Goal: Task Accomplishment & Management: Use online tool/utility

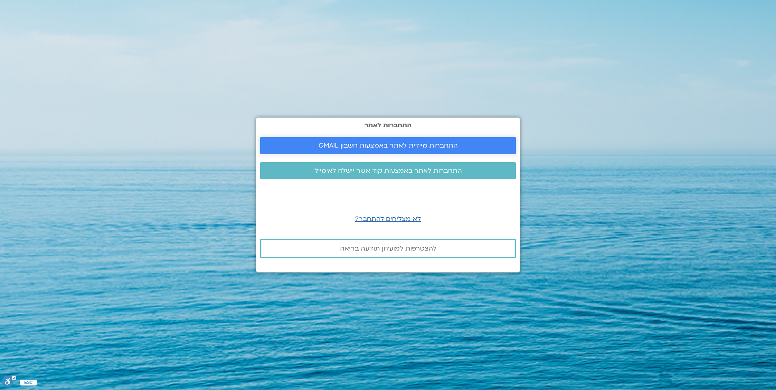
click at [385, 144] on span "התחברות מיידית לאתר באמצעות חשבון GMAIL" at bounding box center [387, 145] width 139 height 7
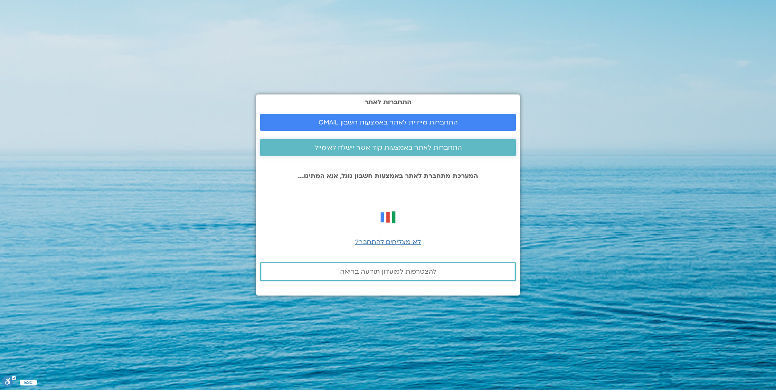
click at [373, 148] on span "התחברות לאתר באמצעות קוד אשר יישלח לאימייל" at bounding box center [387, 147] width 147 height 7
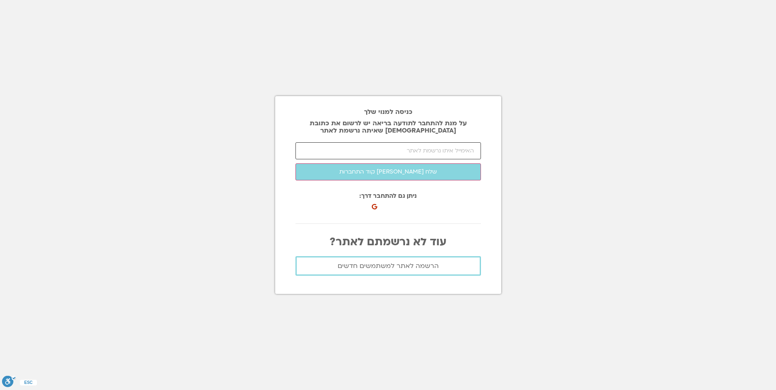
click at [381, 148] on input "email" at bounding box center [387, 150] width 185 height 17
type input "[EMAIL_ADDRESS][DOMAIN_NAME]"
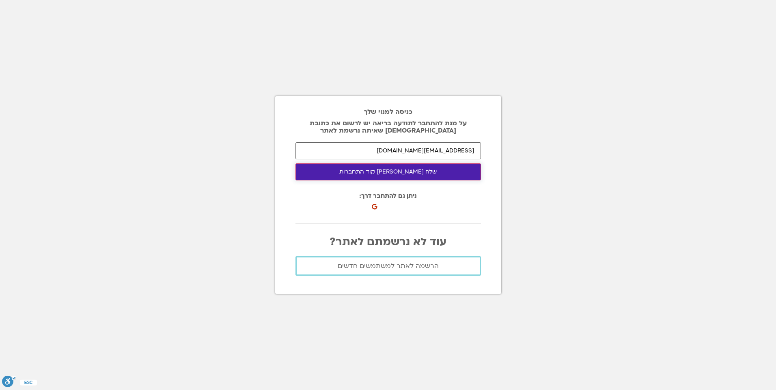
click at [376, 176] on button "שלח [PERSON_NAME] קוד התחברות" at bounding box center [387, 172] width 185 height 17
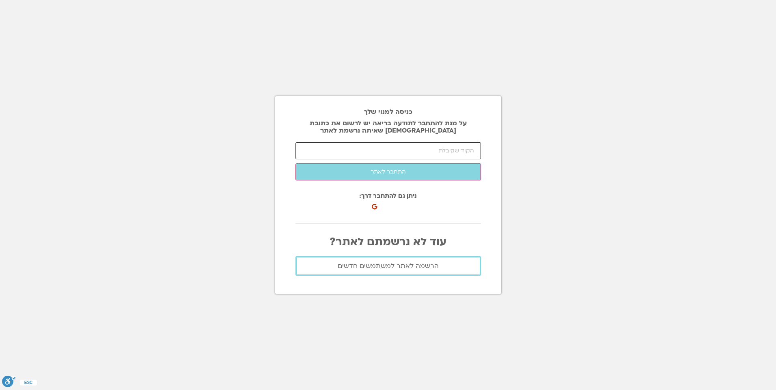
click at [475, 153] on input "number" at bounding box center [387, 150] width 185 height 17
paste input "57617"
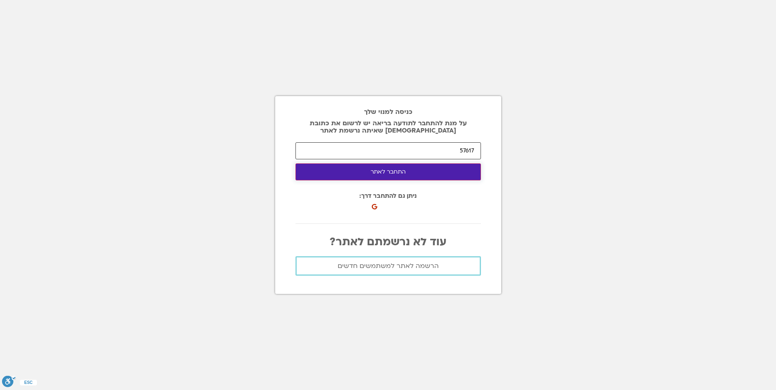
type input "57617"
click at [417, 167] on button "התחבר לאתר" at bounding box center [387, 172] width 185 height 17
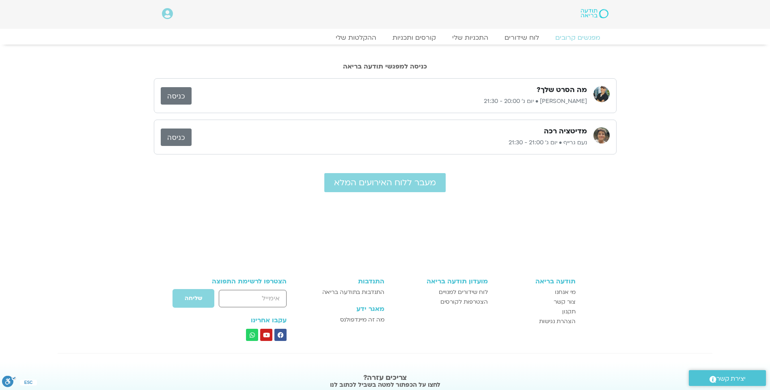
click at [557, 96] on div "מה הסרט שלך? [PERSON_NAME] • יום ג׳ 20:00 - 21:30" at bounding box center [388, 95] width 395 height 21
click at [172, 100] on link "כניסה" at bounding box center [176, 95] width 31 height 17
